Goal: Task Accomplishment & Management: Manage account settings

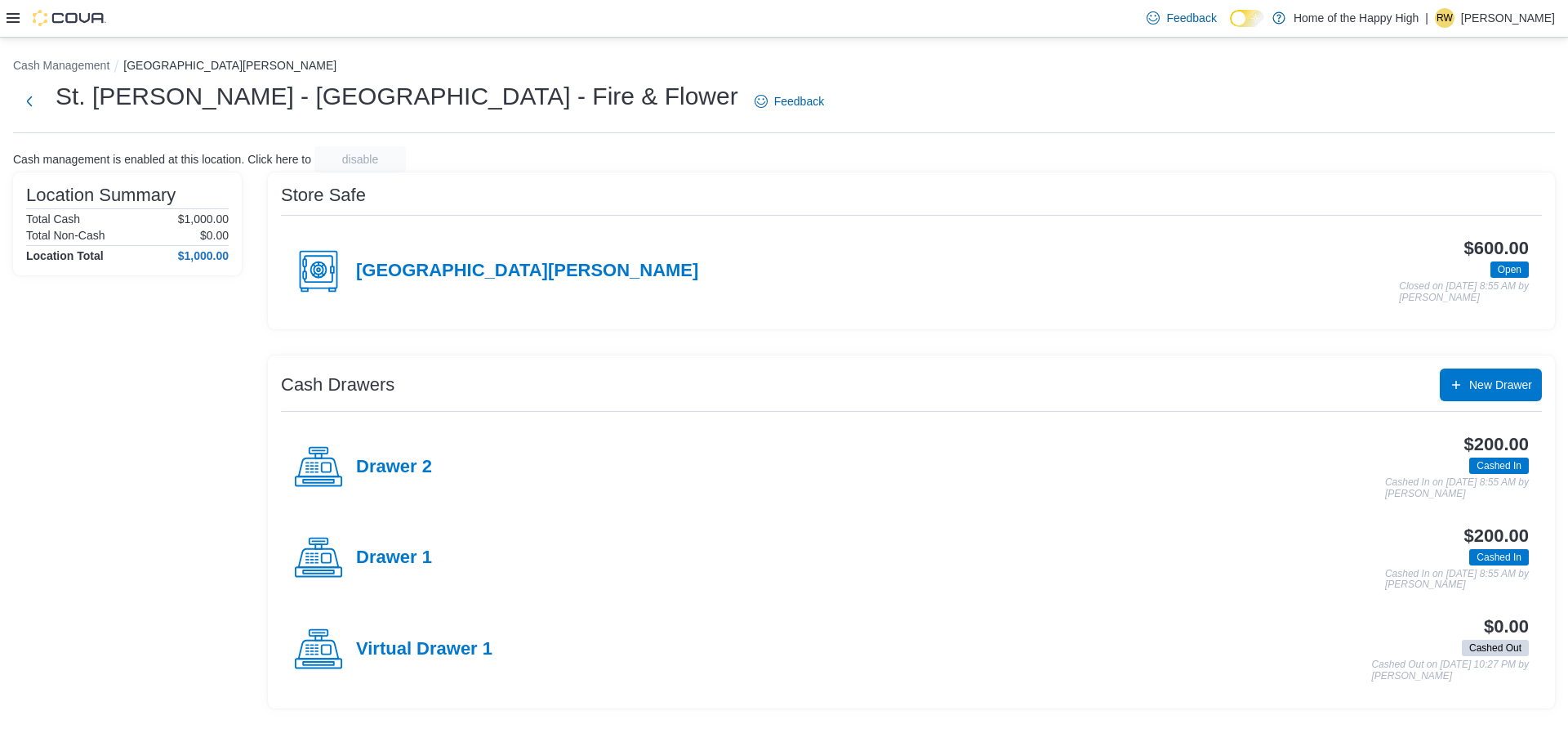
click at [1533, 14] on p "Rachel Windjack" at bounding box center [1507, 18] width 94 height 20
click at [1464, 164] on span "Sign Out" at bounding box center [1449, 158] width 45 height 16
